Goal: Check status

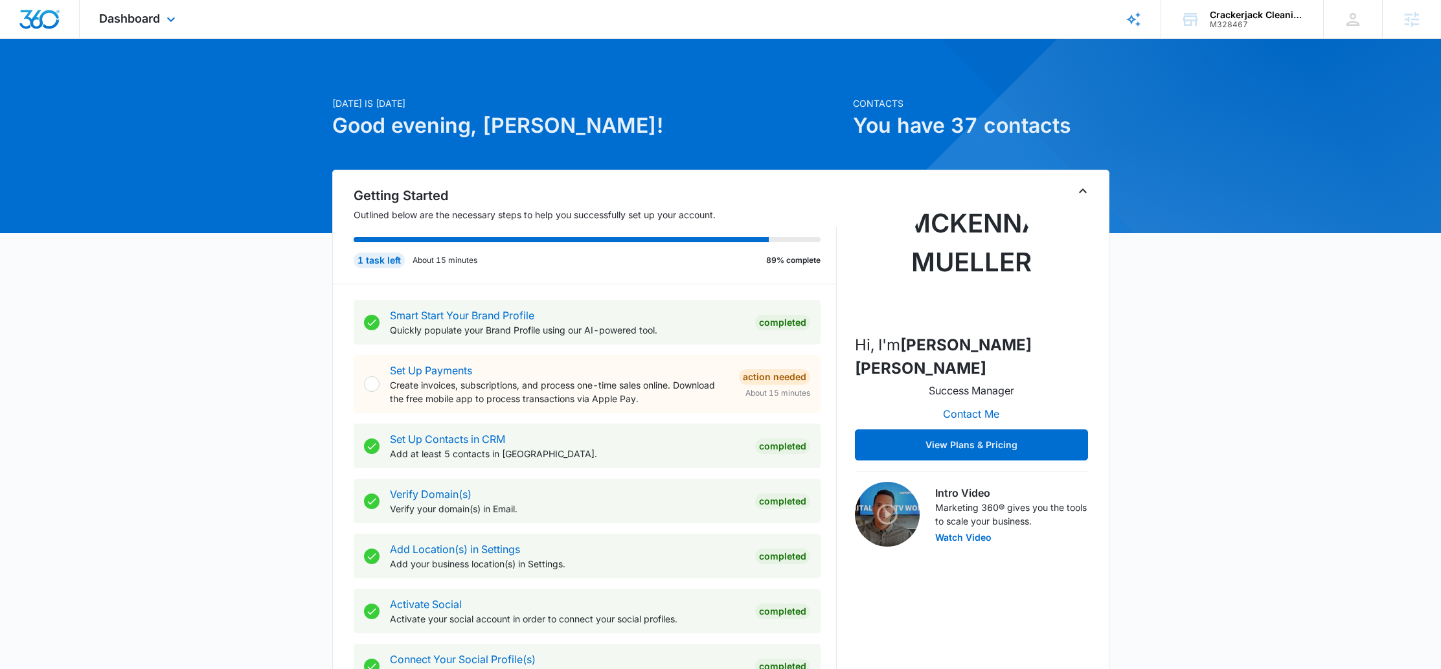
drag, startPoint x: 165, startPoint y: 22, endPoint x: 167, endPoint y: 5, distance: 17.7
click at [166, 13] on div "Dashboard Apps Reputation Websites Forms CRM Email Social Shop Payments POS Con…" at bounding box center [139, 19] width 119 height 38
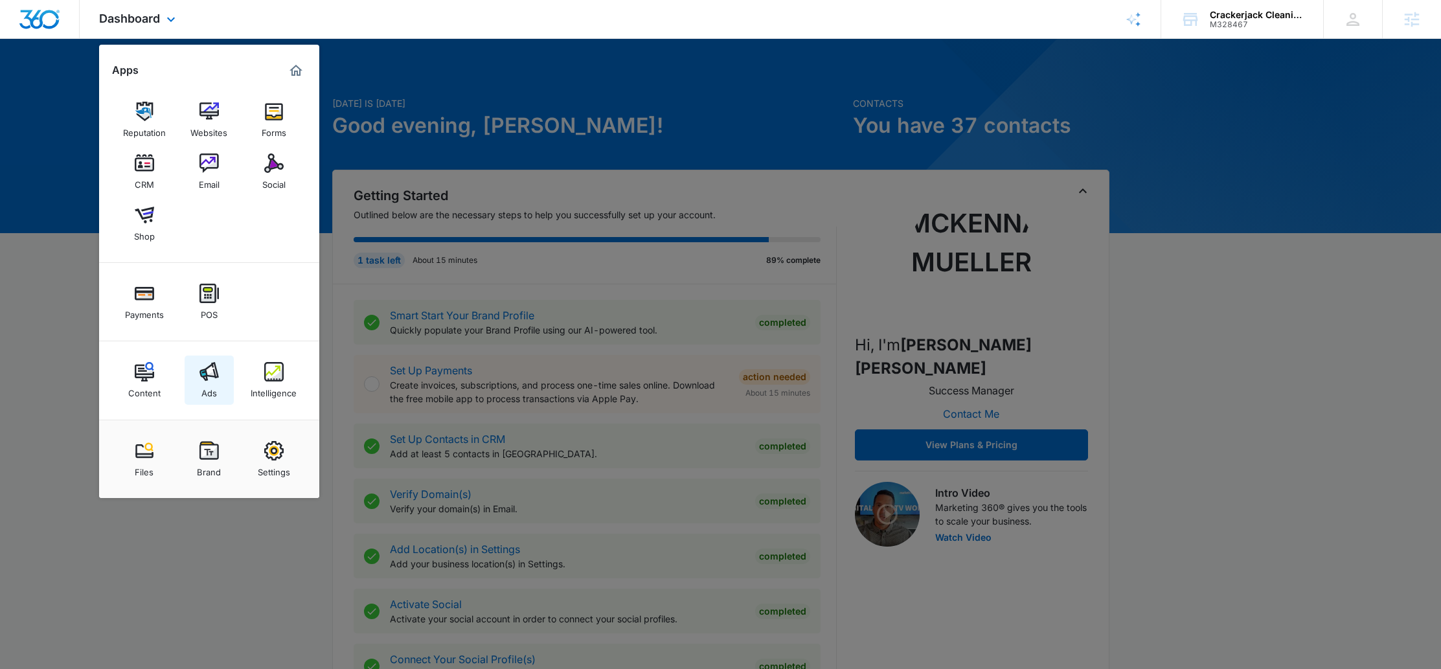
click at [193, 368] on link "Ads" at bounding box center [209, 380] width 49 height 49
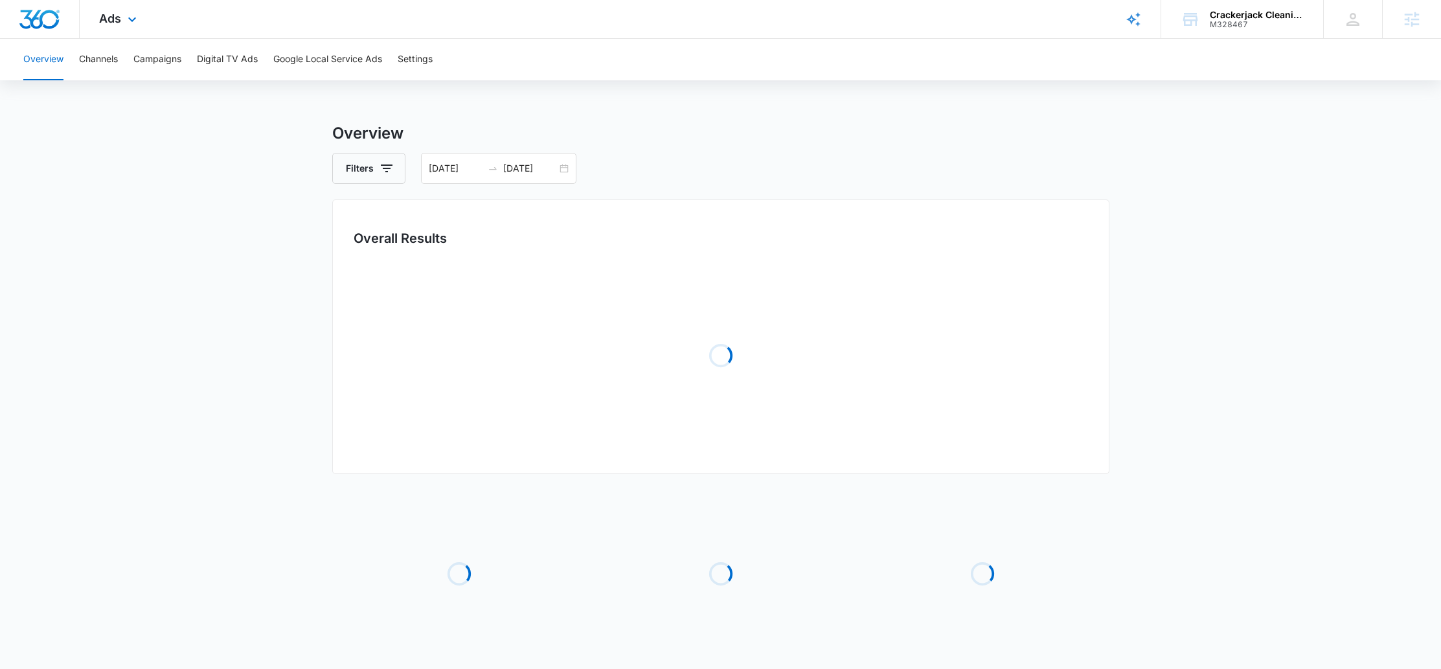
click at [139, 29] on div "Ads Apps Reputation Websites Forms CRM Email Social Shop Payments POS Content A…" at bounding box center [120, 19] width 80 height 38
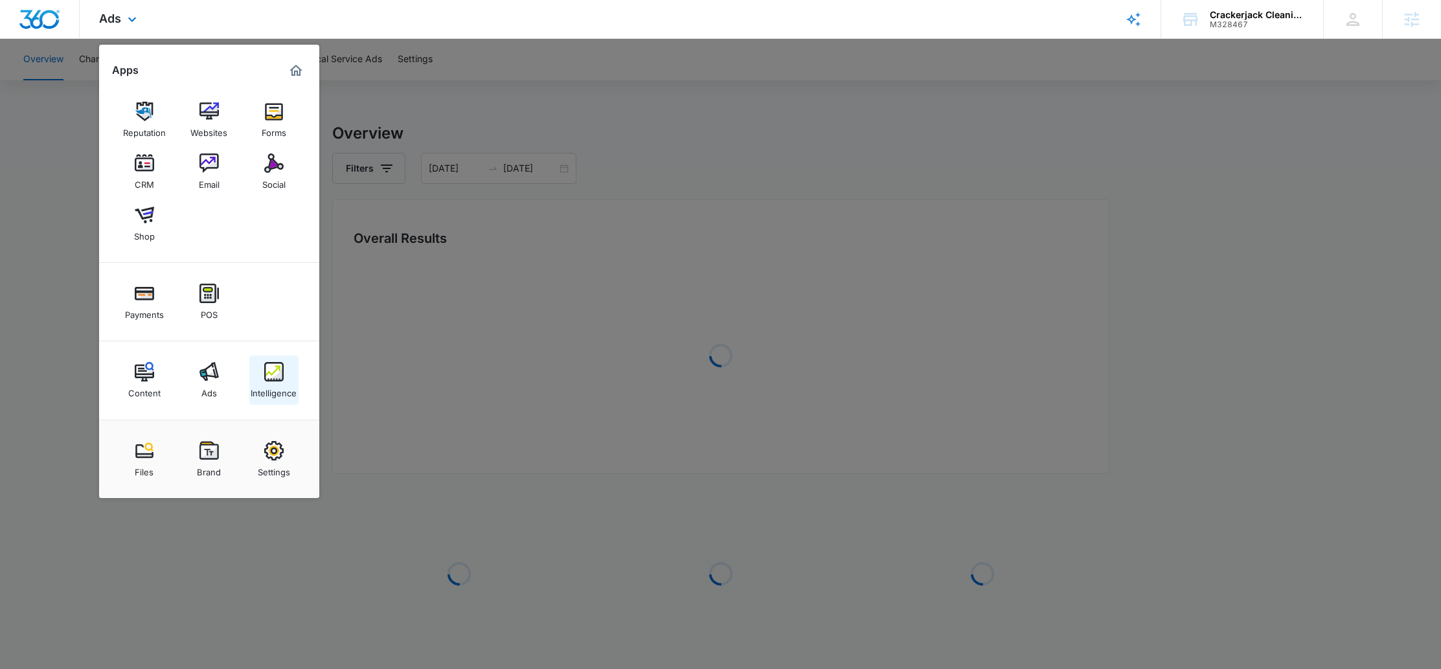
click at [268, 356] on link "Intelligence" at bounding box center [273, 380] width 49 height 49
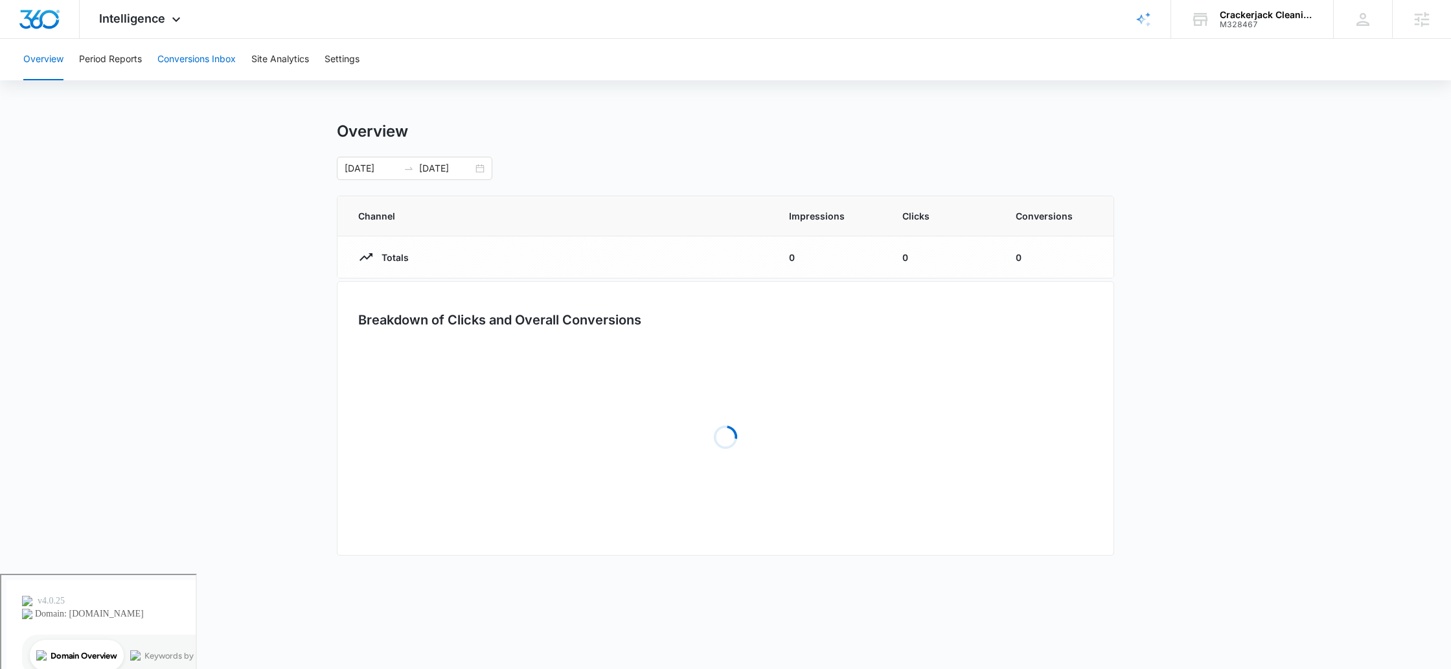
click at [214, 52] on button "Conversions Inbox" at bounding box center [196, 59] width 78 height 41
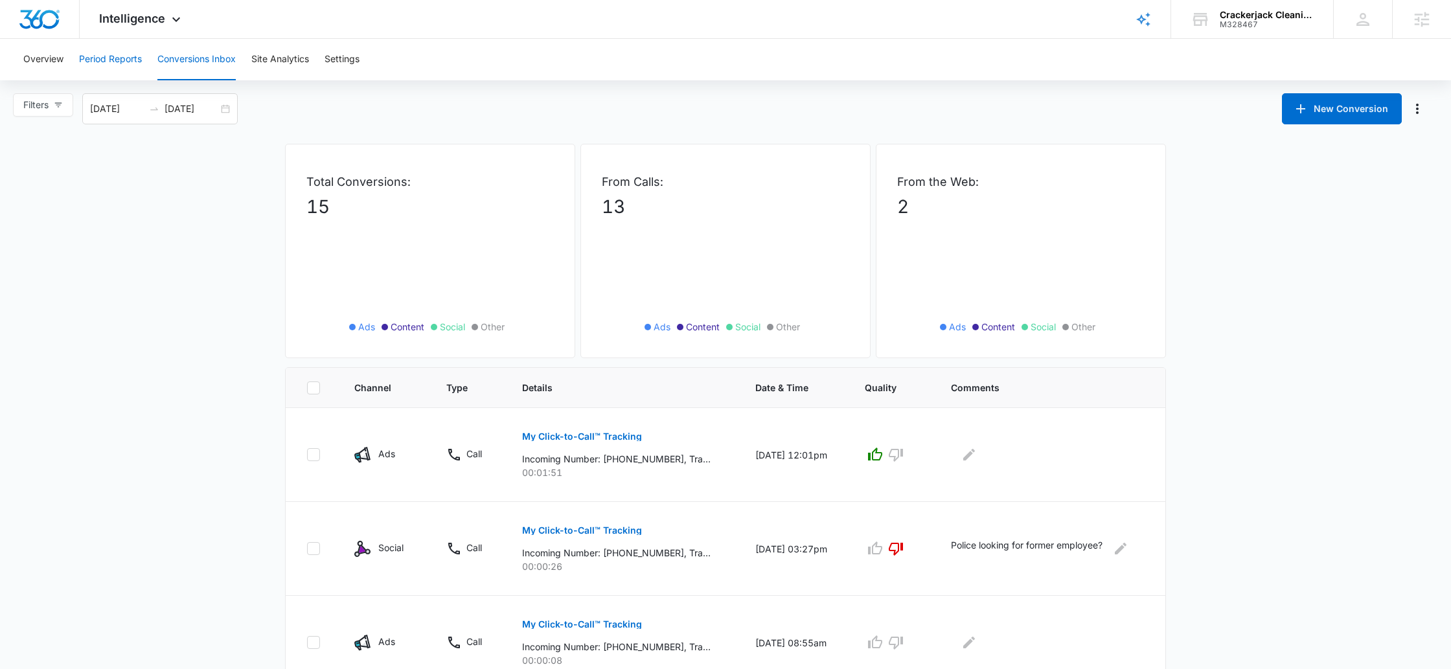
click at [106, 62] on button "Period Reports" at bounding box center [110, 59] width 63 height 41
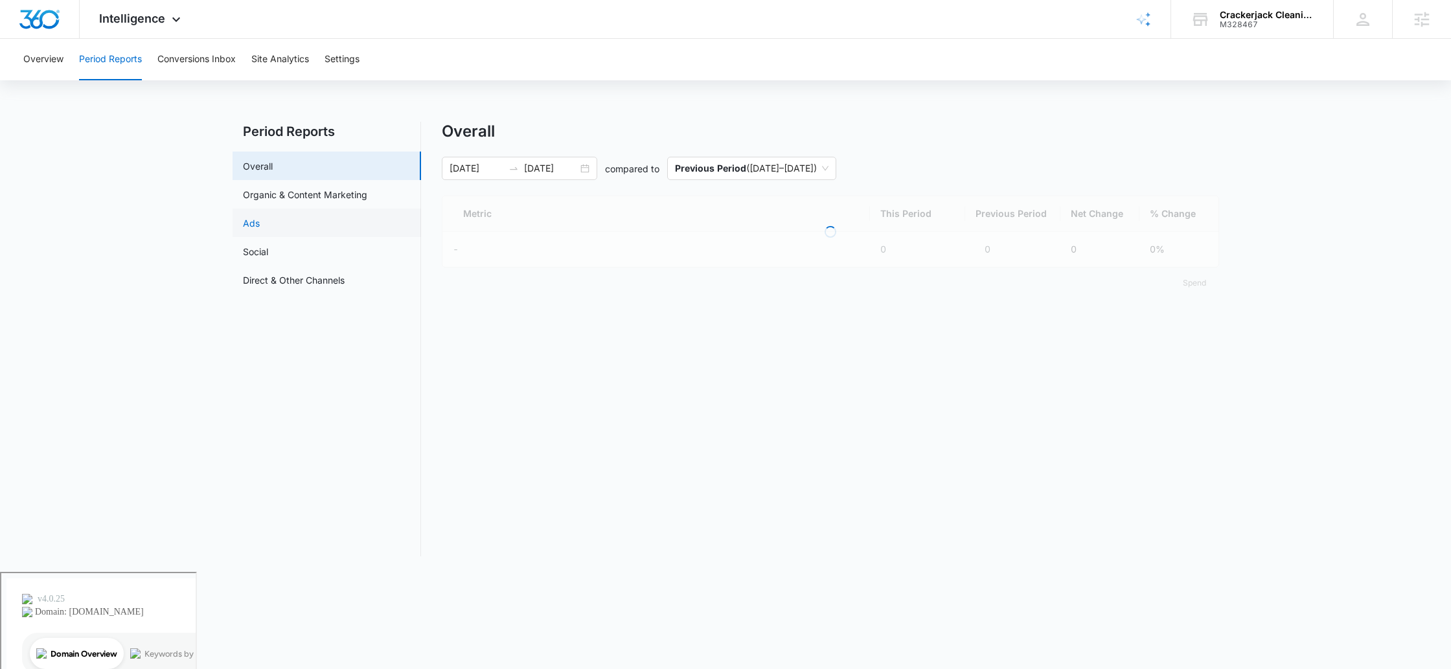
click at [260, 228] on link "Ads" at bounding box center [251, 223] width 17 height 14
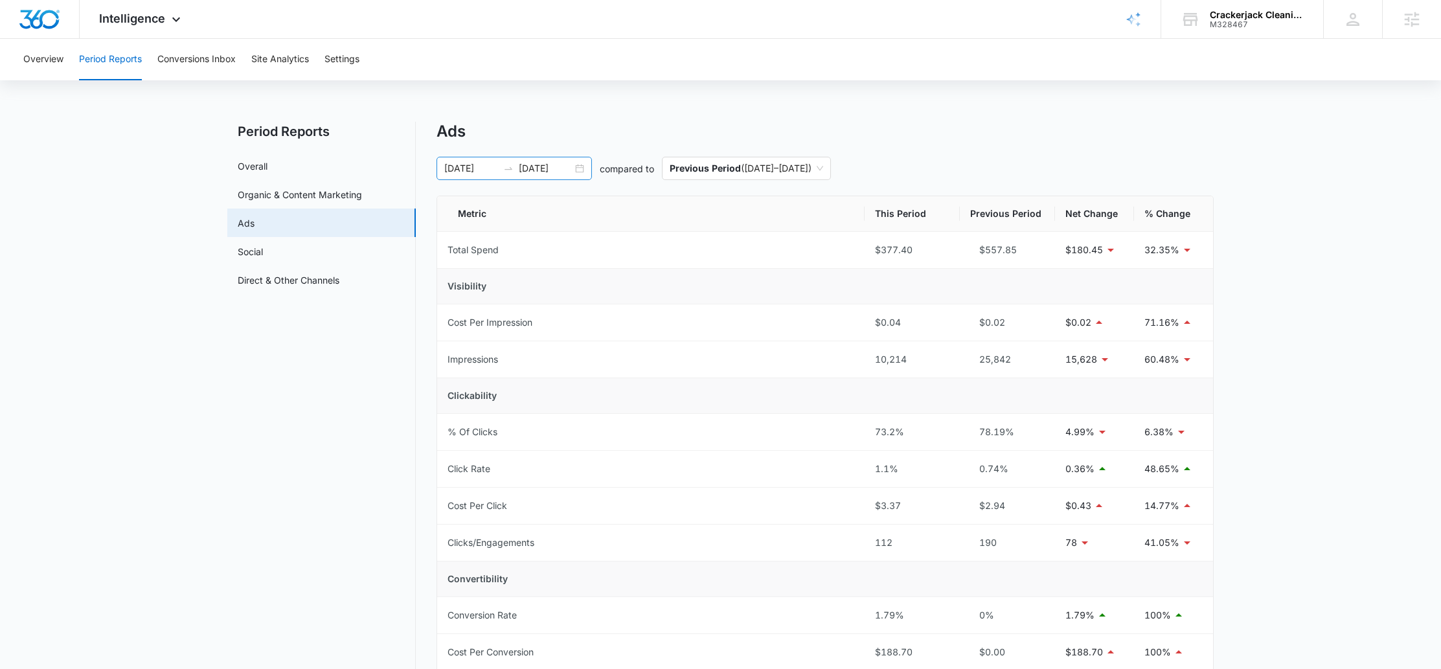
click at [586, 165] on div "[DATE] [DATE]" at bounding box center [514, 168] width 155 height 23
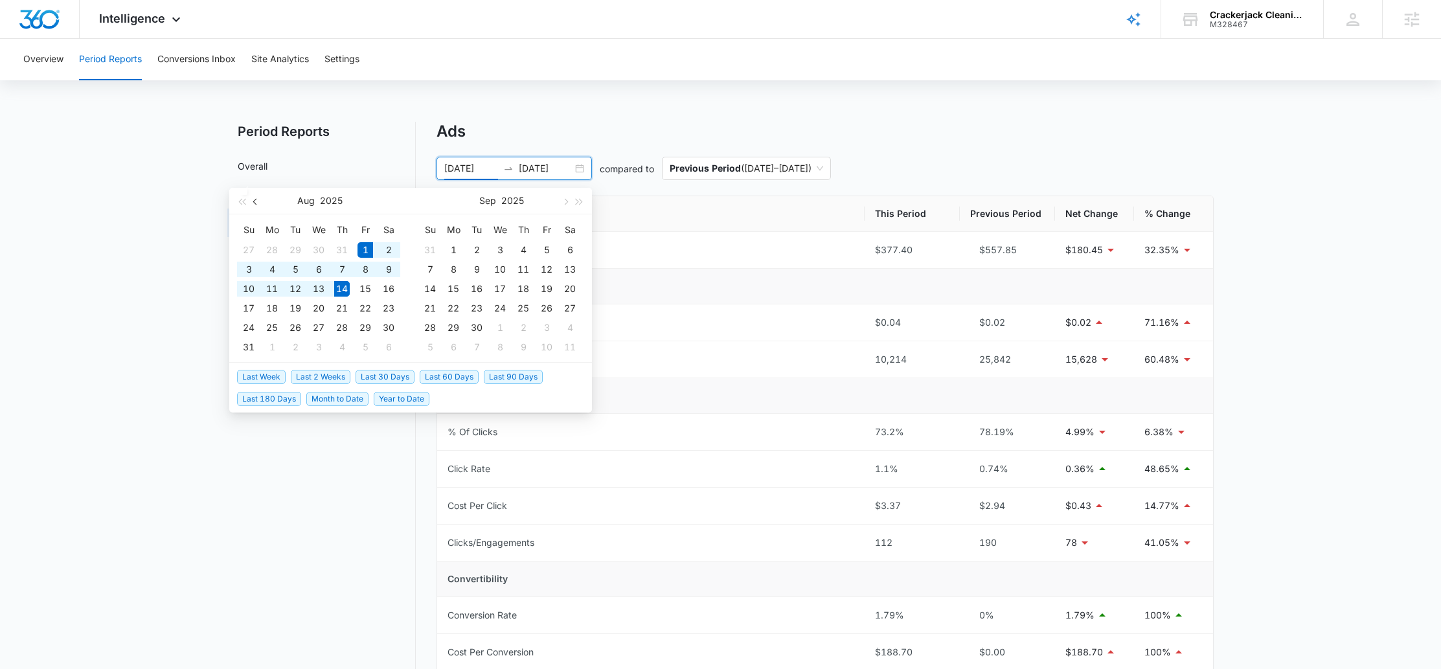
click at [249, 204] on button "button" at bounding box center [256, 201] width 14 height 26
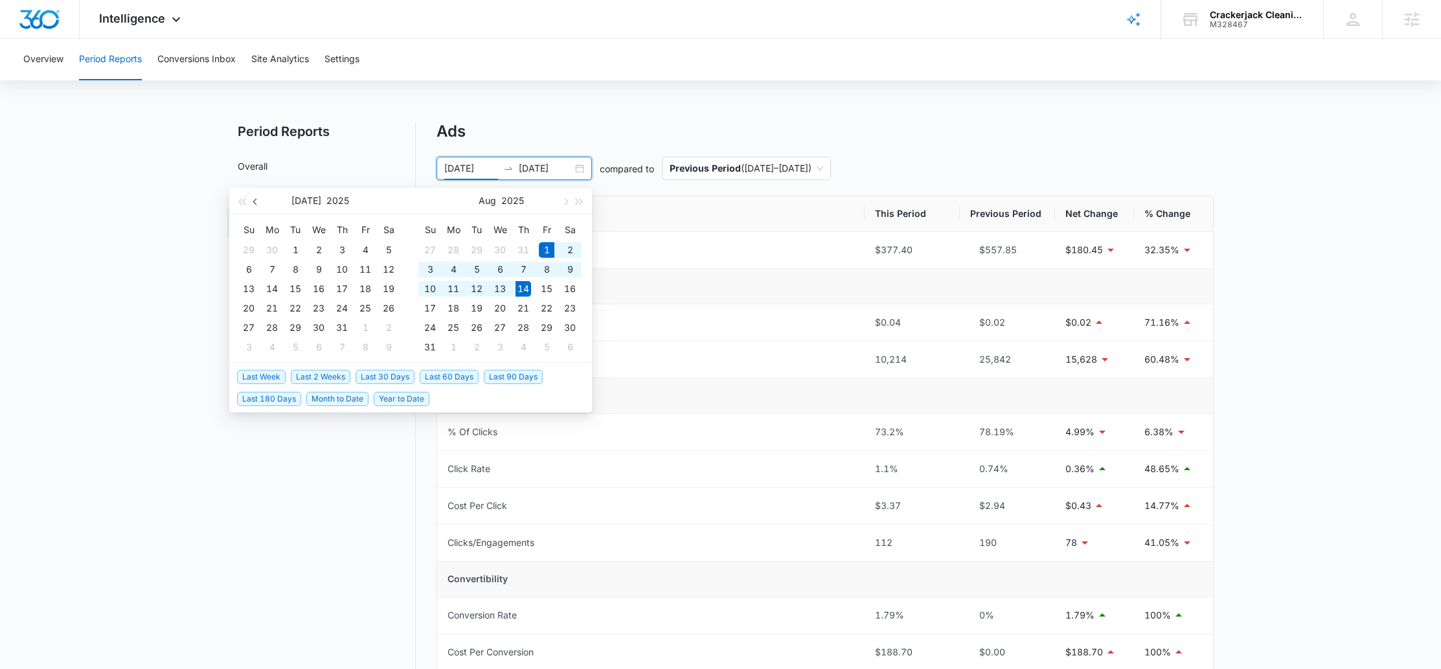
click at [250, 204] on button "button" at bounding box center [256, 201] width 14 height 26
type input "[DATE]"
click at [255, 247] on div "1" at bounding box center [249, 250] width 16 height 16
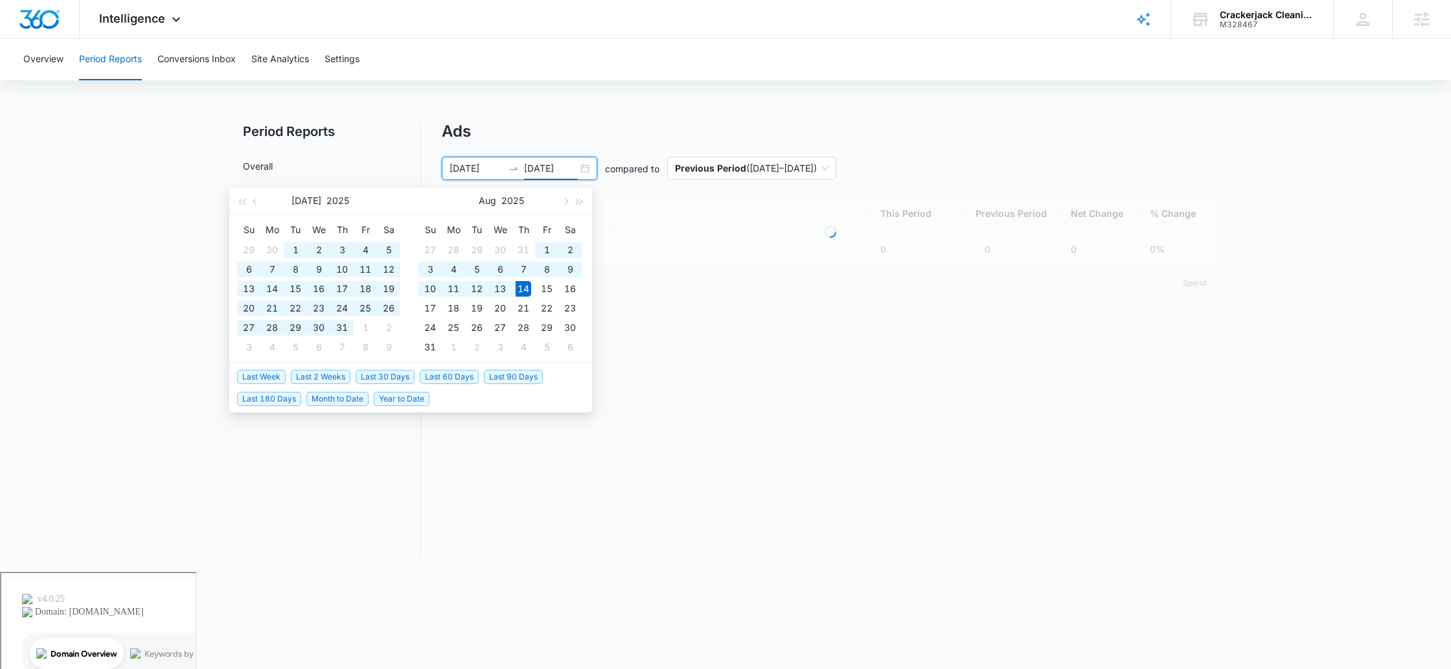
type input "[DATE]"
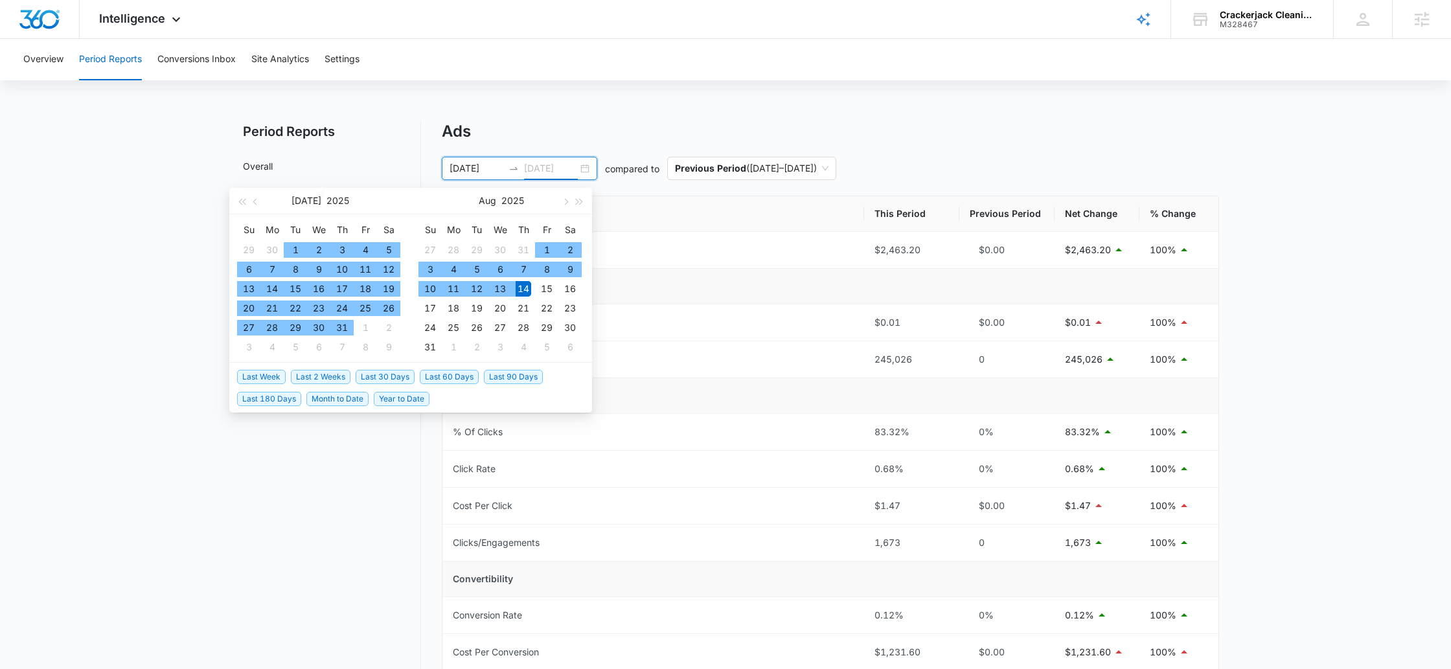
click at [527, 293] on div "14" at bounding box center [524, 289] width 16 height 16
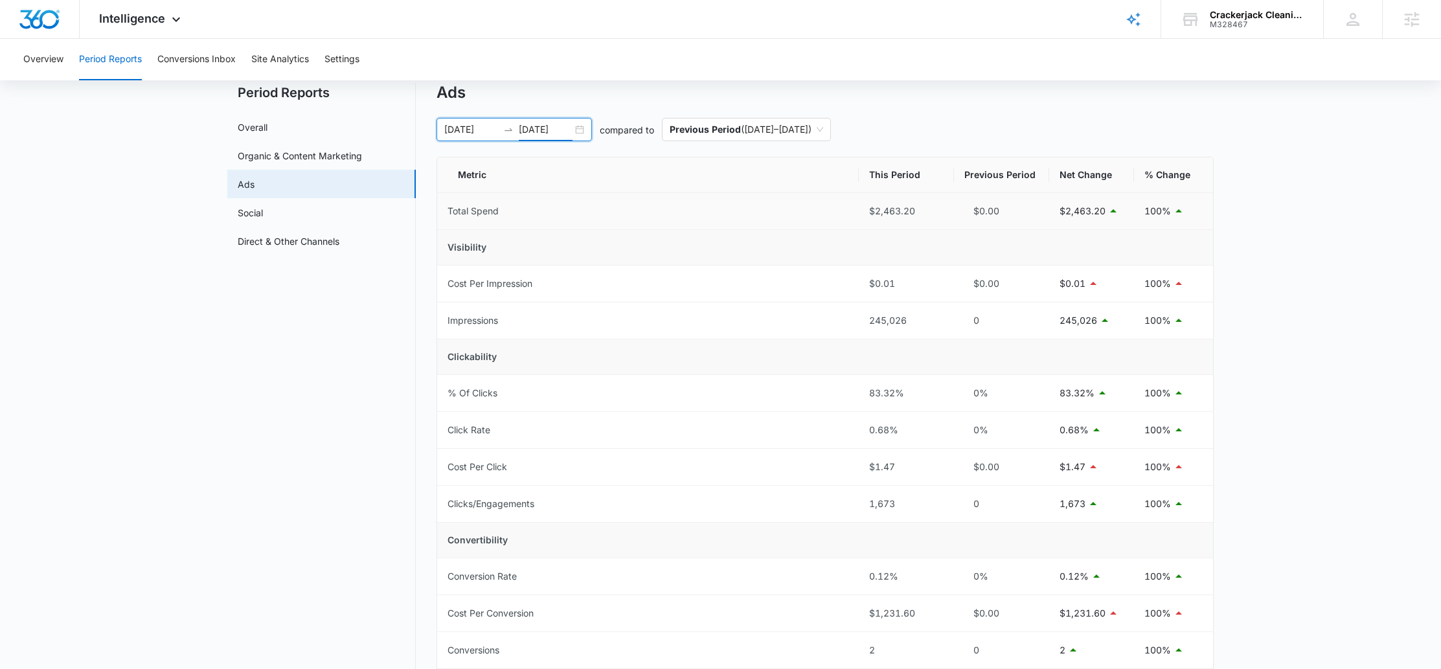
scroll to position [4, 0]
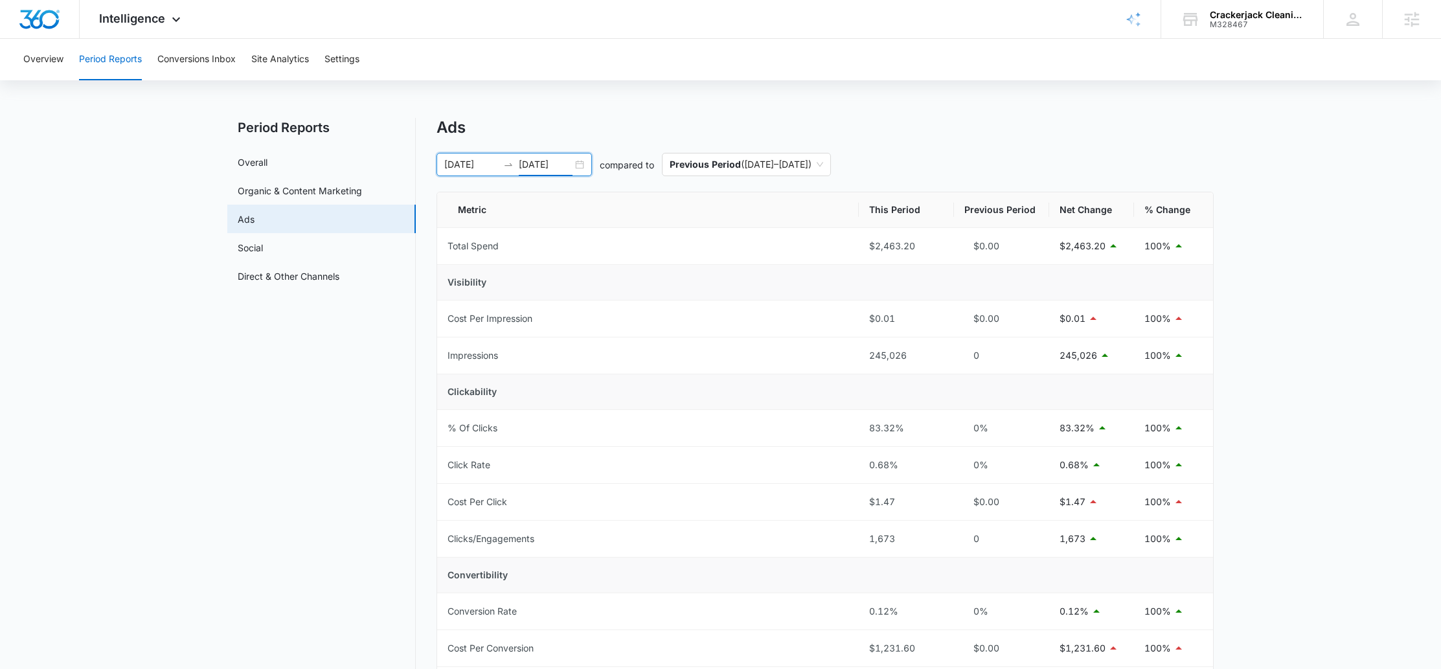
click at [579, 159] on div "[DATE] [DATE]" at bounding box center [514, 164] width 155 height 23
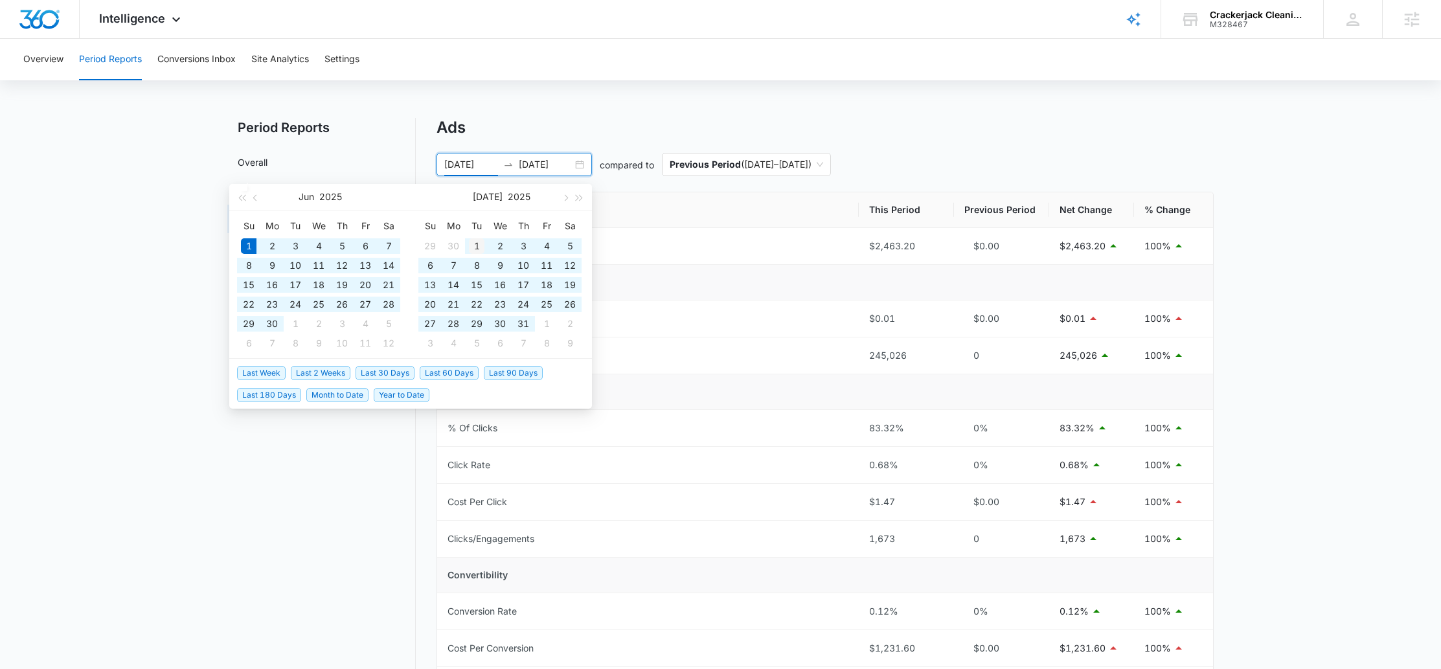
type input "[DATE]"
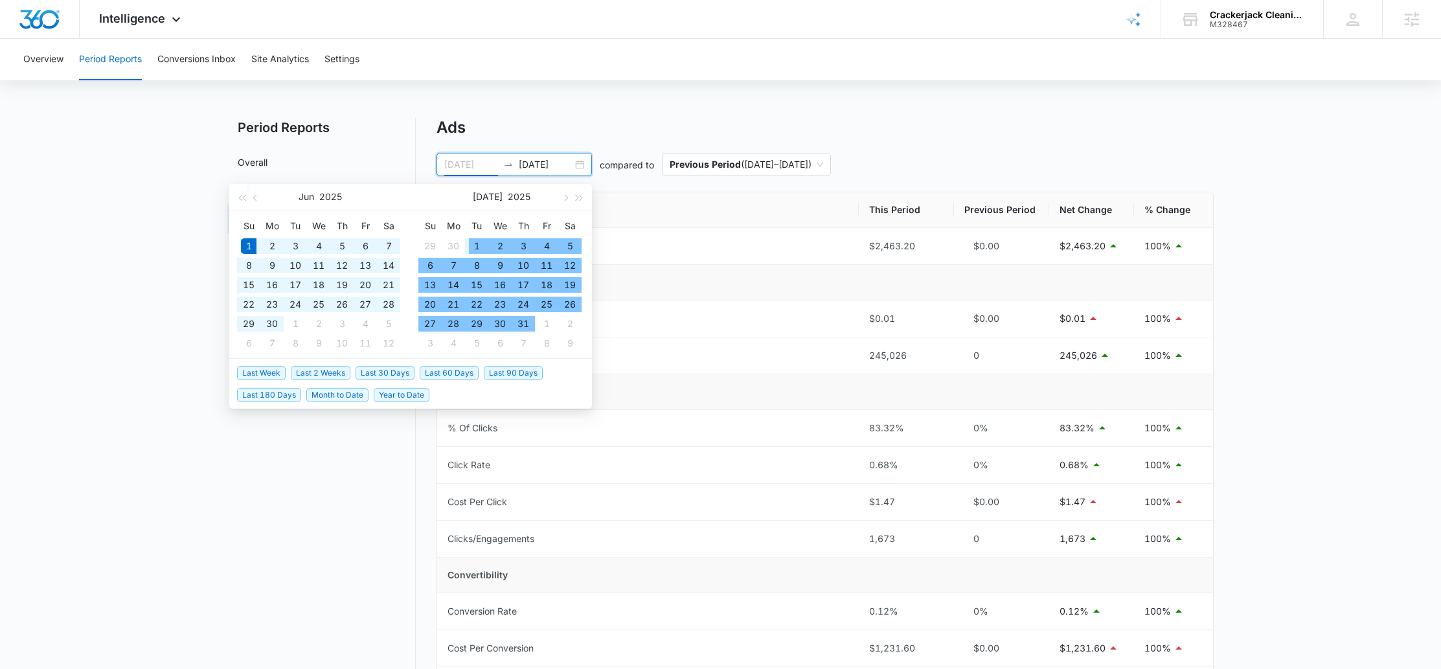
click at [468, 242] on td "1" at bounding box center [476, 245] width 23 height 19
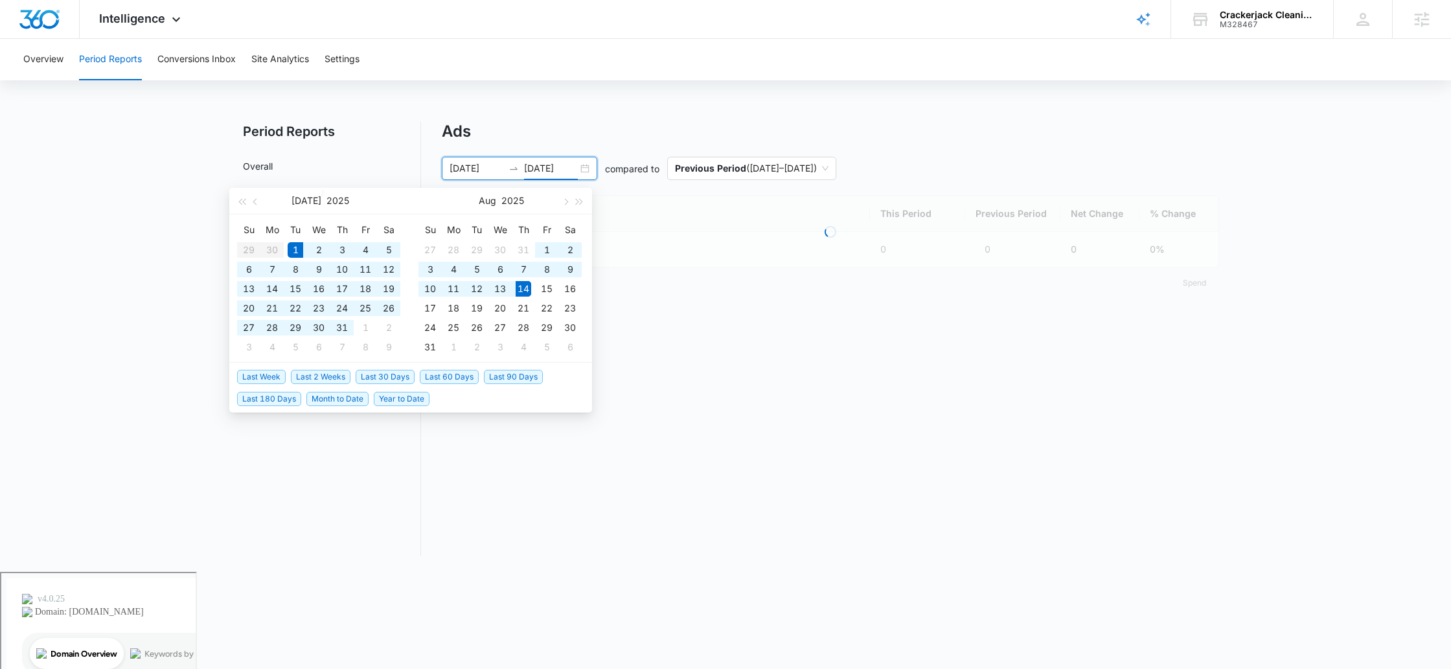
type input "[DATE]"
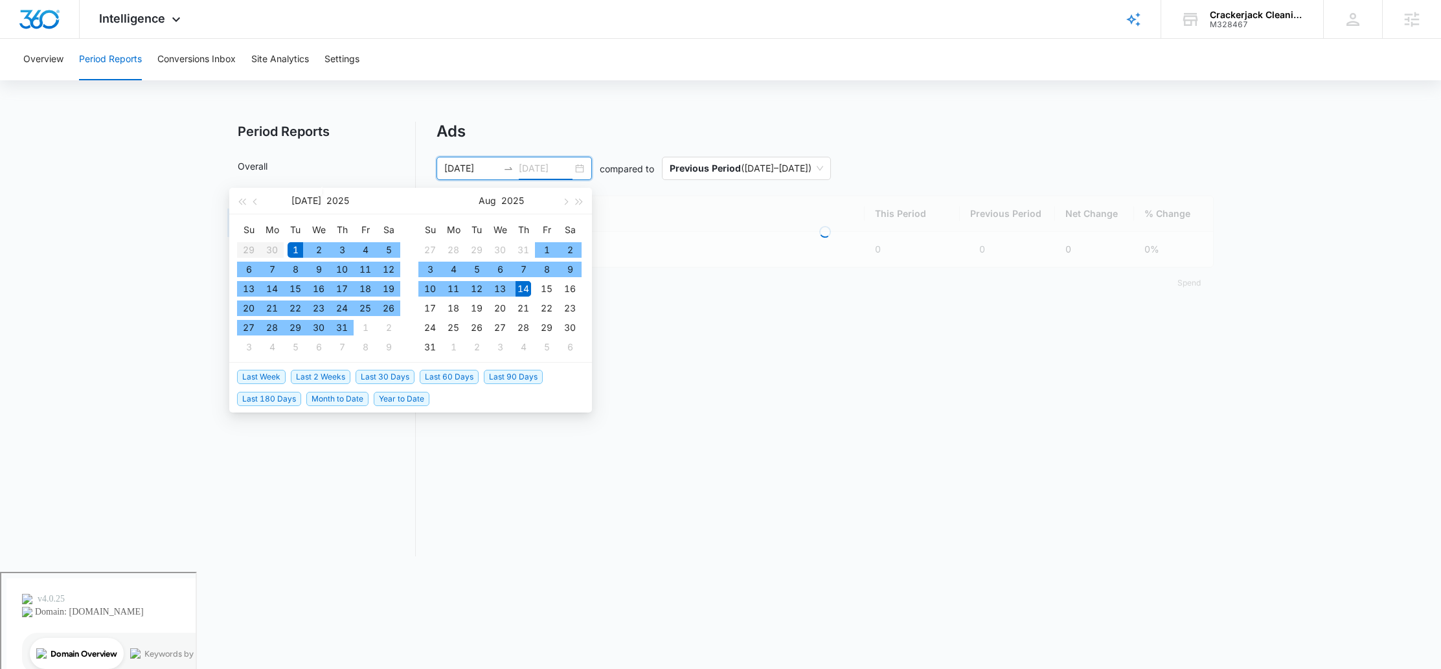
click at [527, 293] on div "14" at bounding box center [524, 289] width 16 height 16
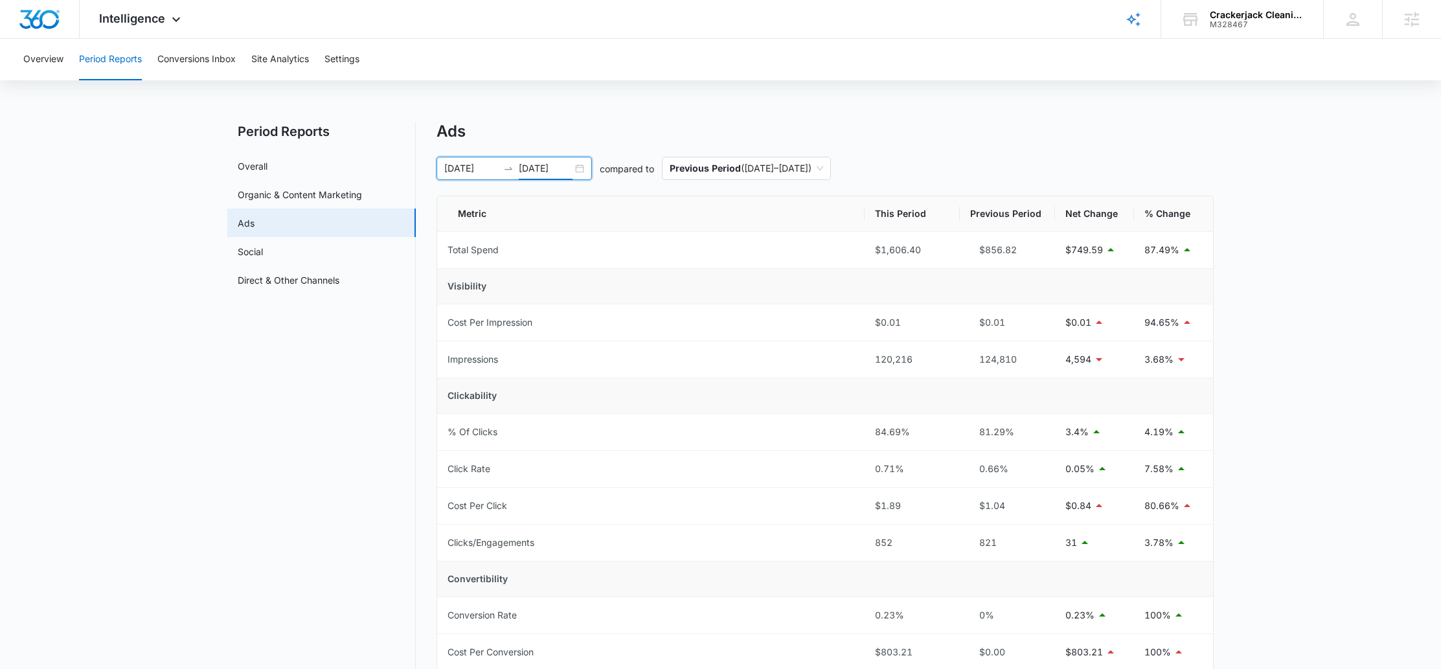
click at [581, 169] on div "[DATE] [DATE]" at bounding box center [514, 168] width 155 height 23
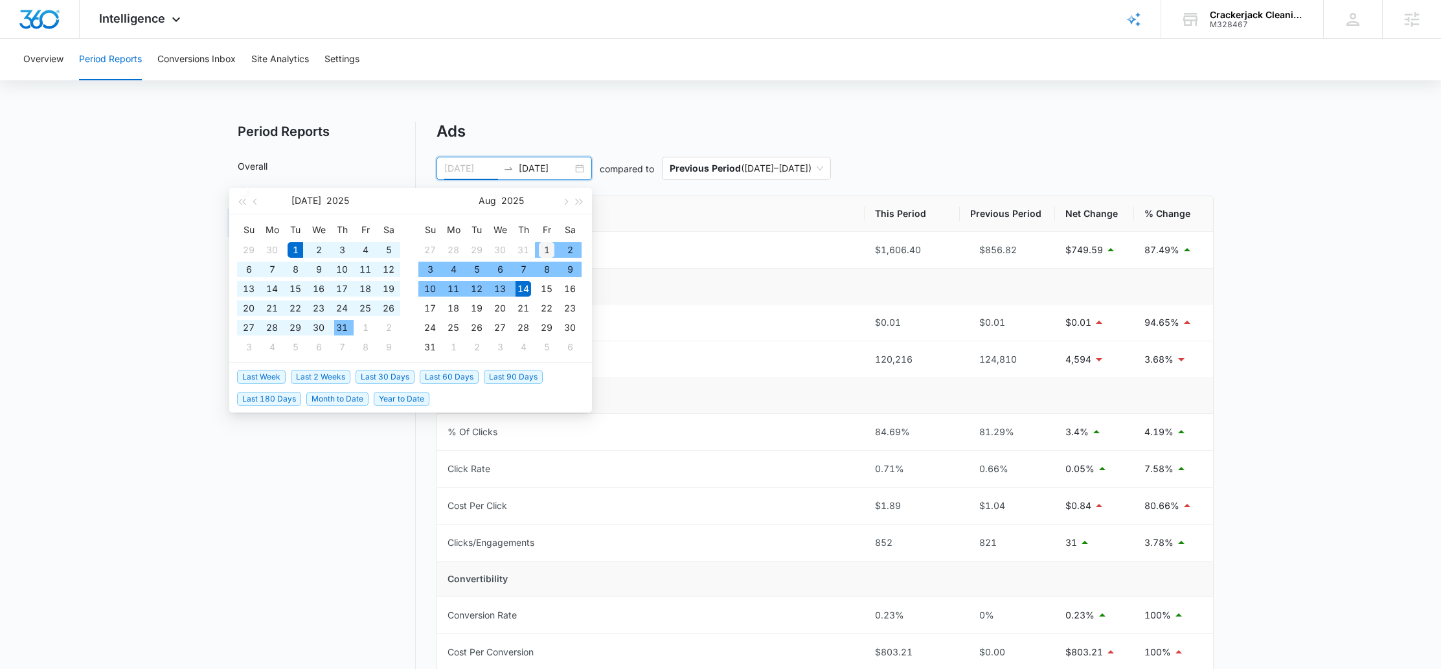
type input "[DATE]"
click at [539, 245] on div "1" at bounding box center [547, 250] width 16 height 16
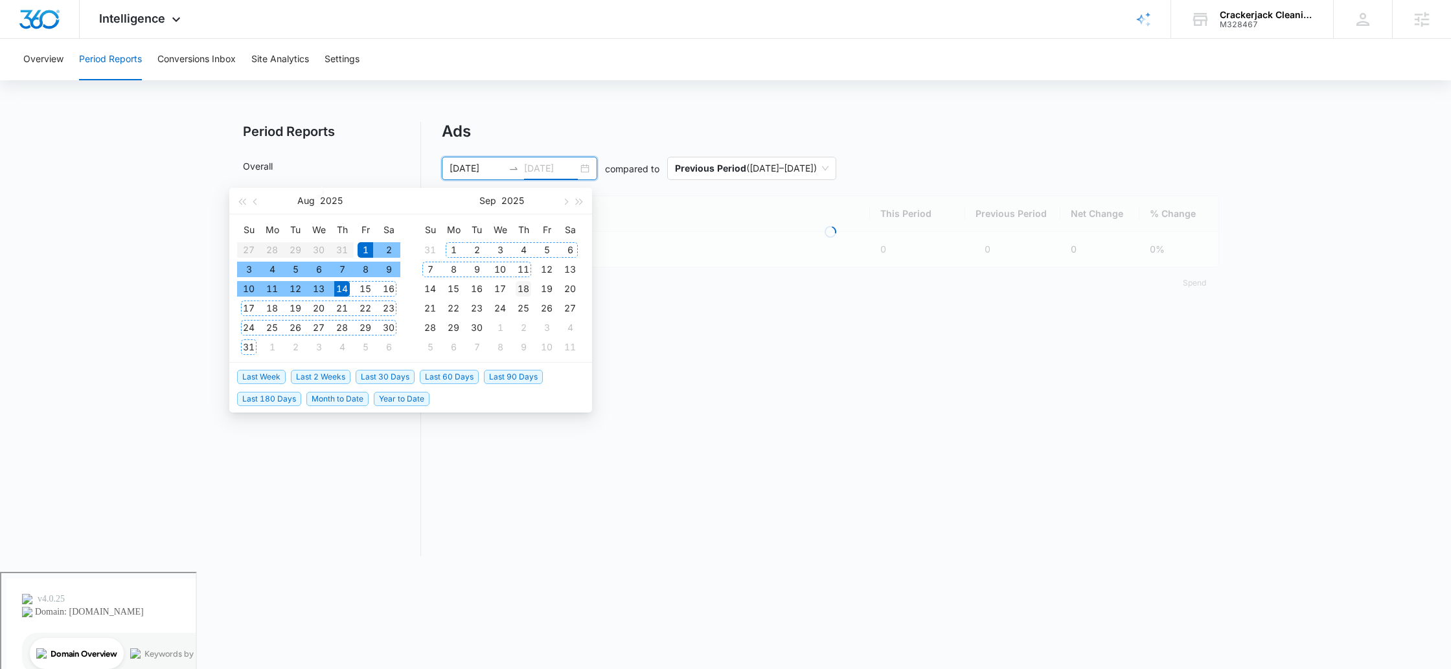
type input "[DATE]"
click at [521, 289] on div "18" at bounding box center [524, 289] width 16 height 16
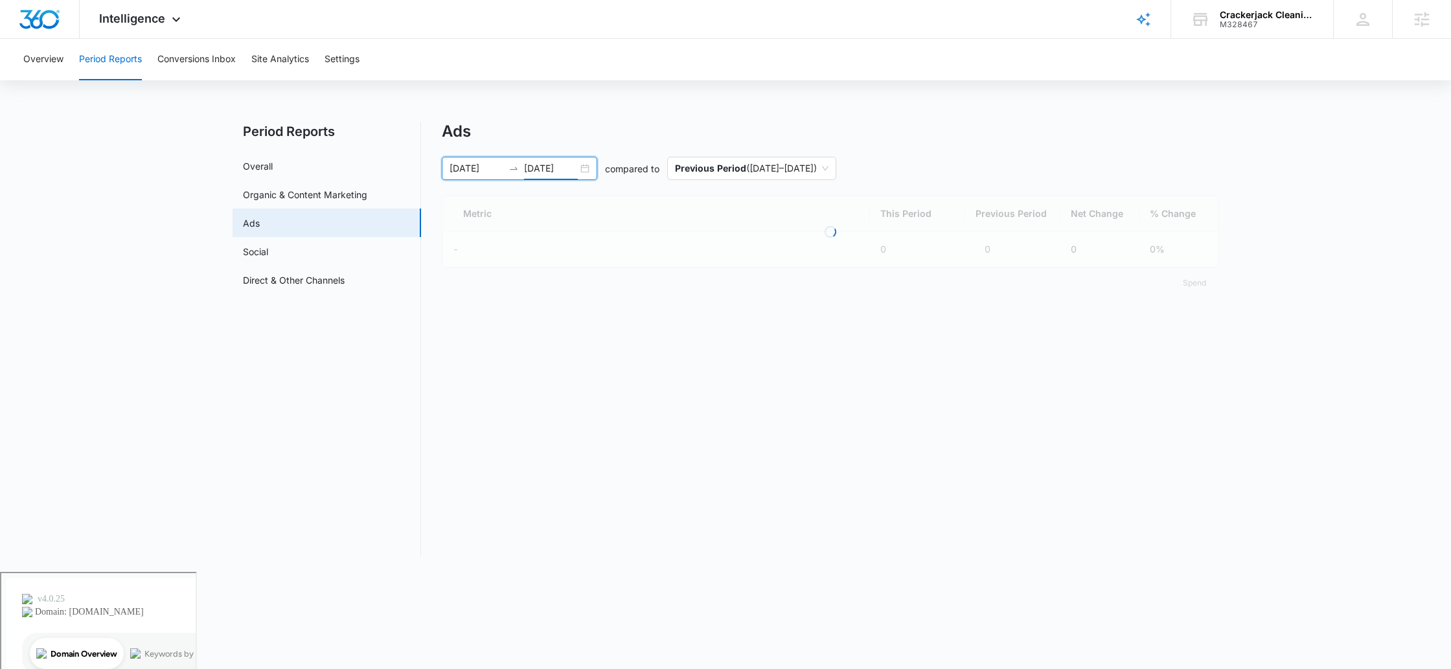
click at [589, 171] on div "[DATE] [DATE]" at bounding box center [519, 168] width 155 height 23
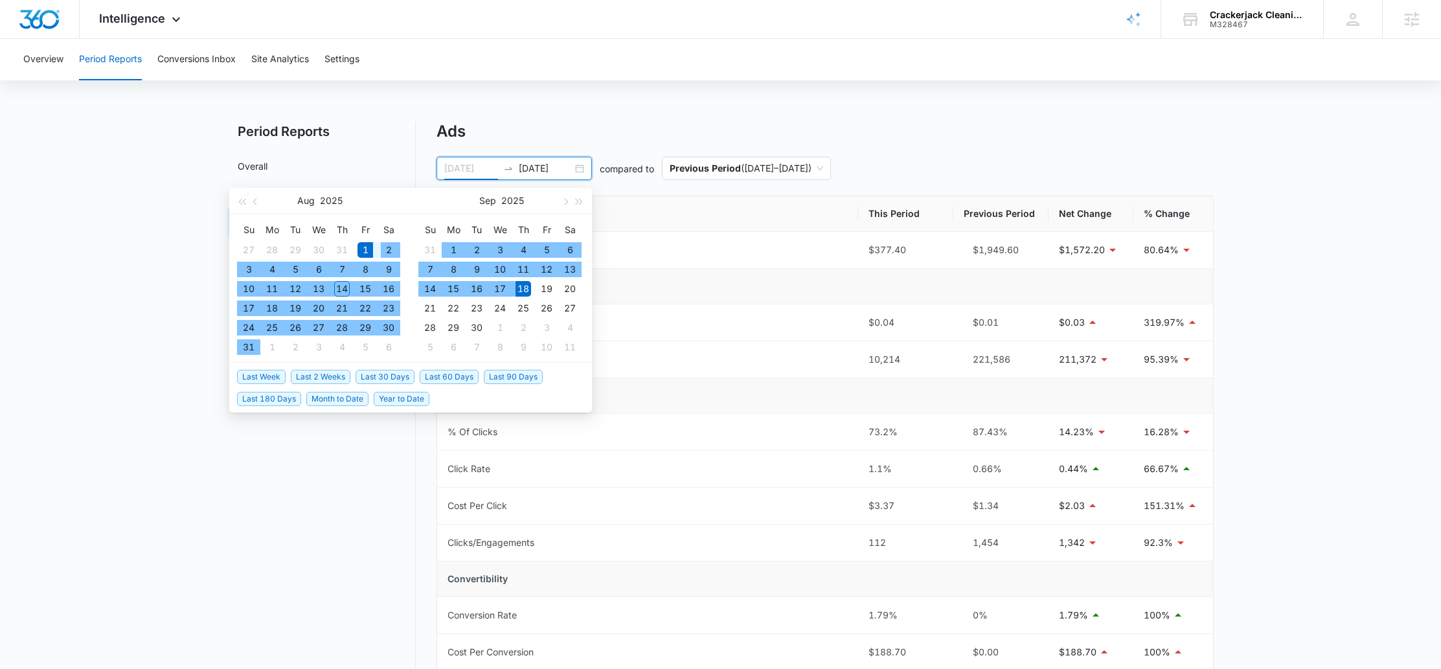
type input "[DATE]"
click at [366, 246] on div "1" at bounding box center [366, 250] width 16 height 16
type input "[DATE]"
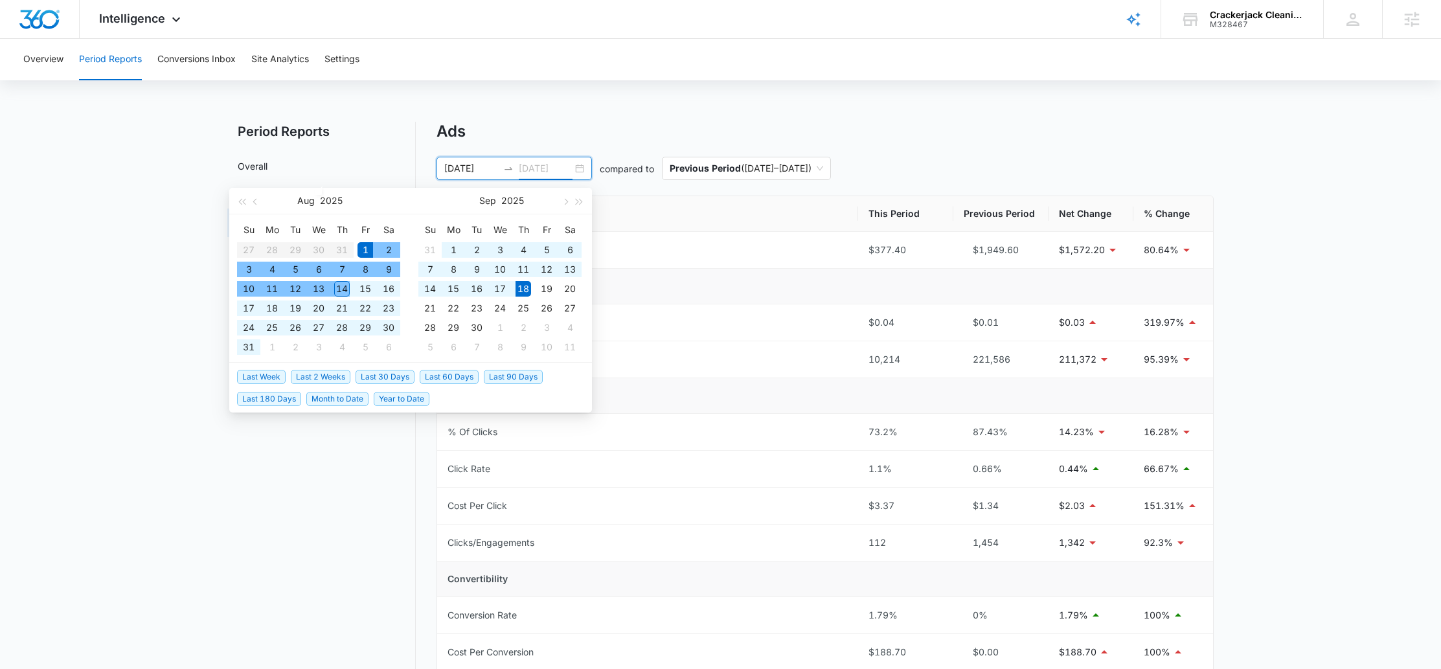
click at [339, 289] on div "14" at bounding box center [342, 289] width 16 height 16
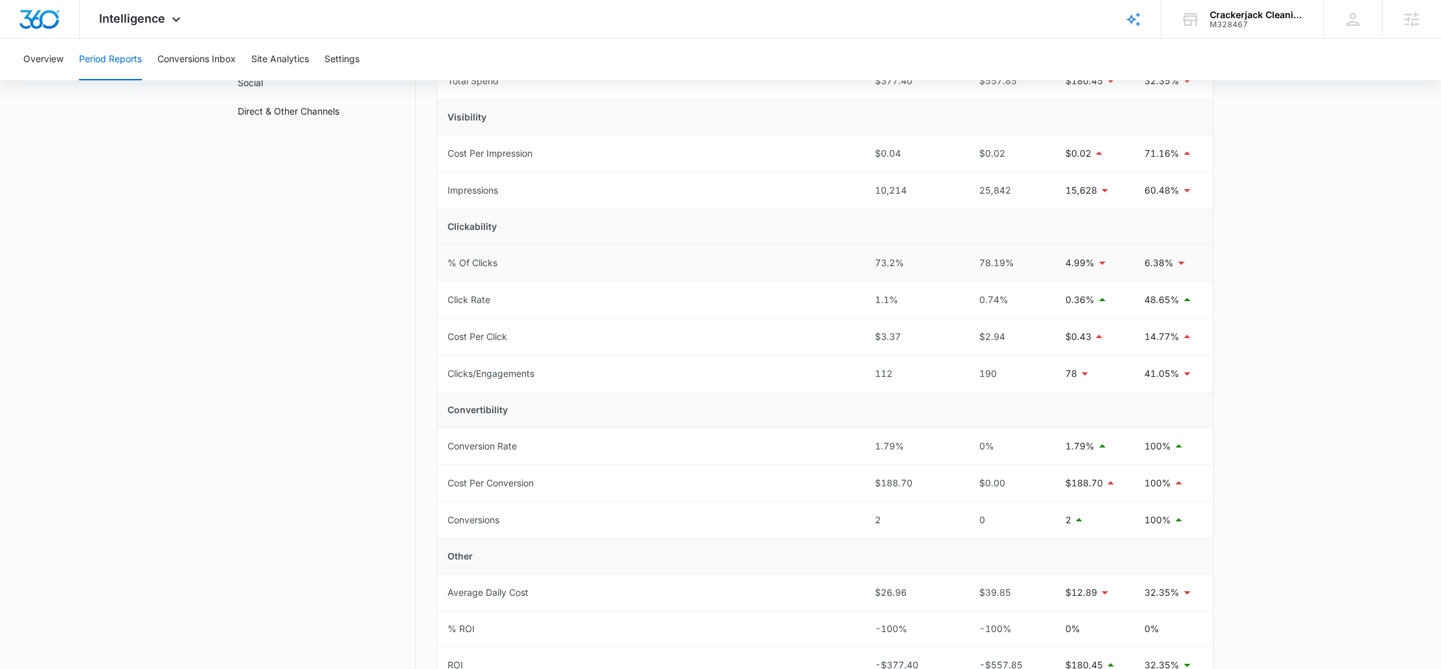
scroll to position [170, 0]
